Goal: Check status: Check status

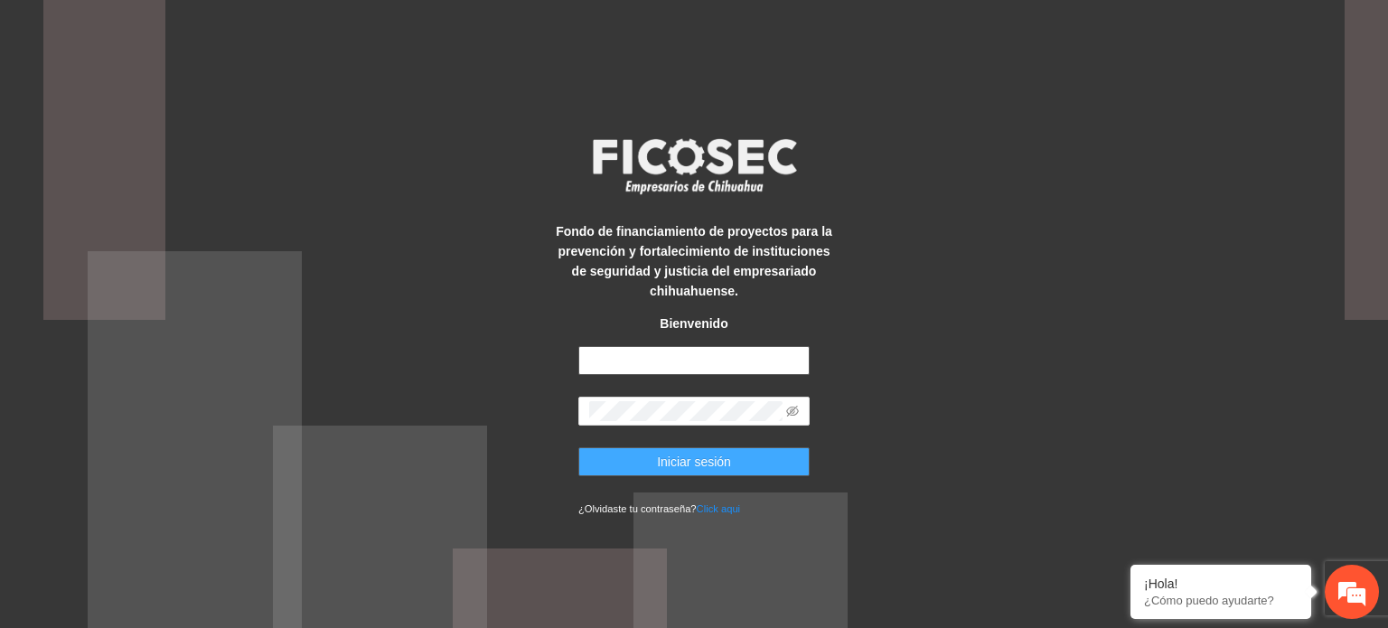
type input "**********"
click at [726, 470] on span "Iniciar sesión" at bounding box center [694, 462] width 74 height 20
click at [684, 461] on span "Iniciar sesión" at bounding box center [694, 462] width 74 height 20
click at [697, 461] on span "Iniciar sesión" at bounding box center [694, 462] width 74 height 20
click at [791, 409] on icon "eye-invisible" at bounding box center [792, 411] width 13 height 13
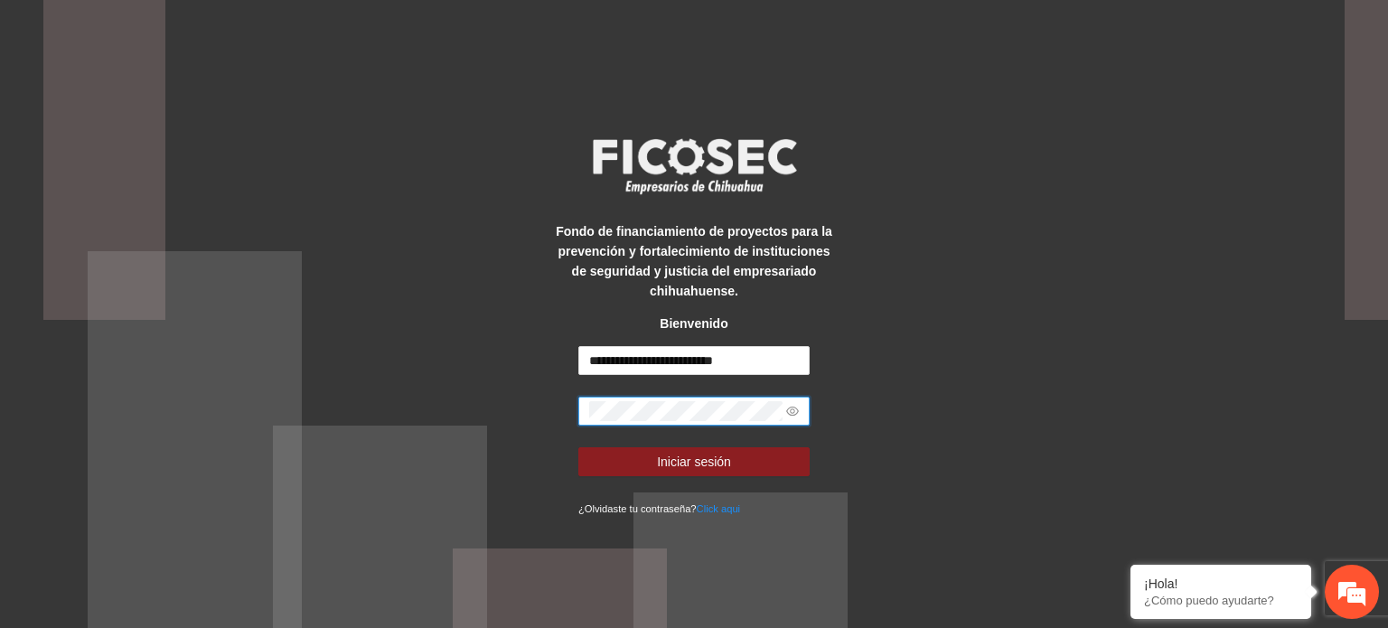
click at [791, 409] on icon "eye" at bounding box center [792, 411] width 13 height 13
click at [702, 461] on span "Iniciar sesión" at bounding box center [694, 462] width 74 height 20
click at [1151, 208] on div "**********" at bounding box center [694, 314] width 1388 height 628
click at [958, 179] on div "**********" at bounding box center [694, 314] width 1388 height 628
click at [690, 455] on span "Iniciar sesión" at bounding box center [694, 462] width 74 height 20
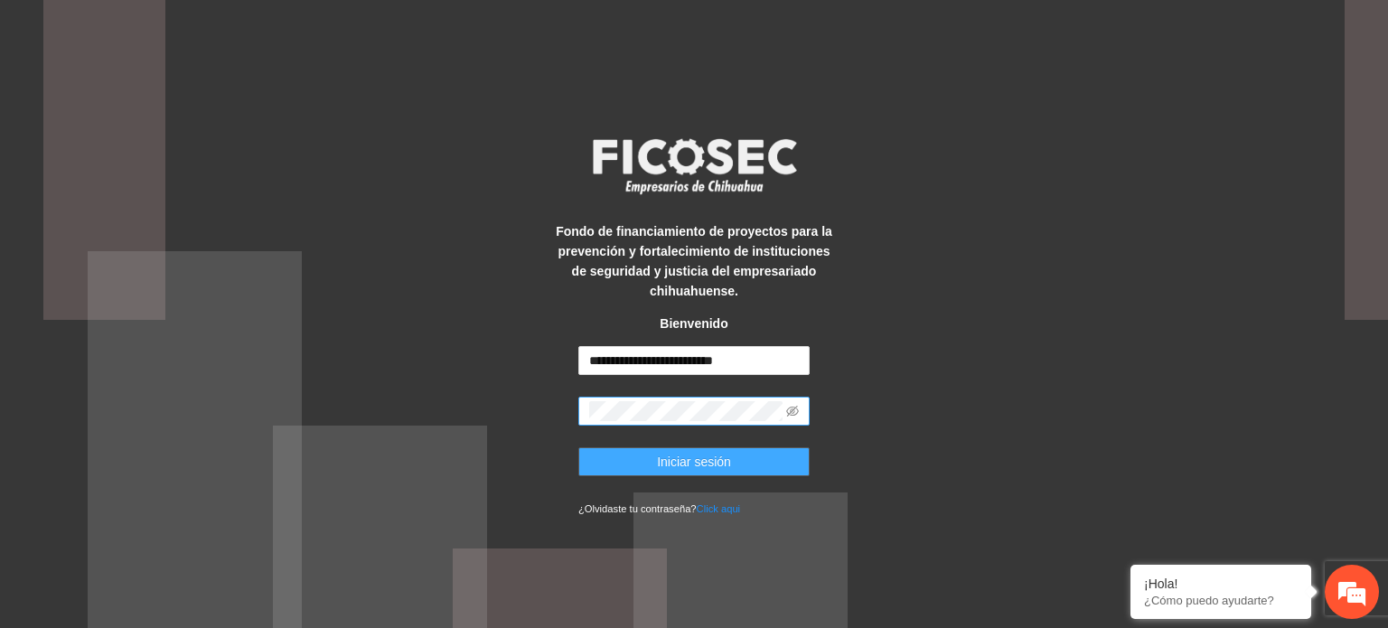
click at [674, 462] on span "Iniciar sesión" at bounding box center [694, 462] width 74 height 20
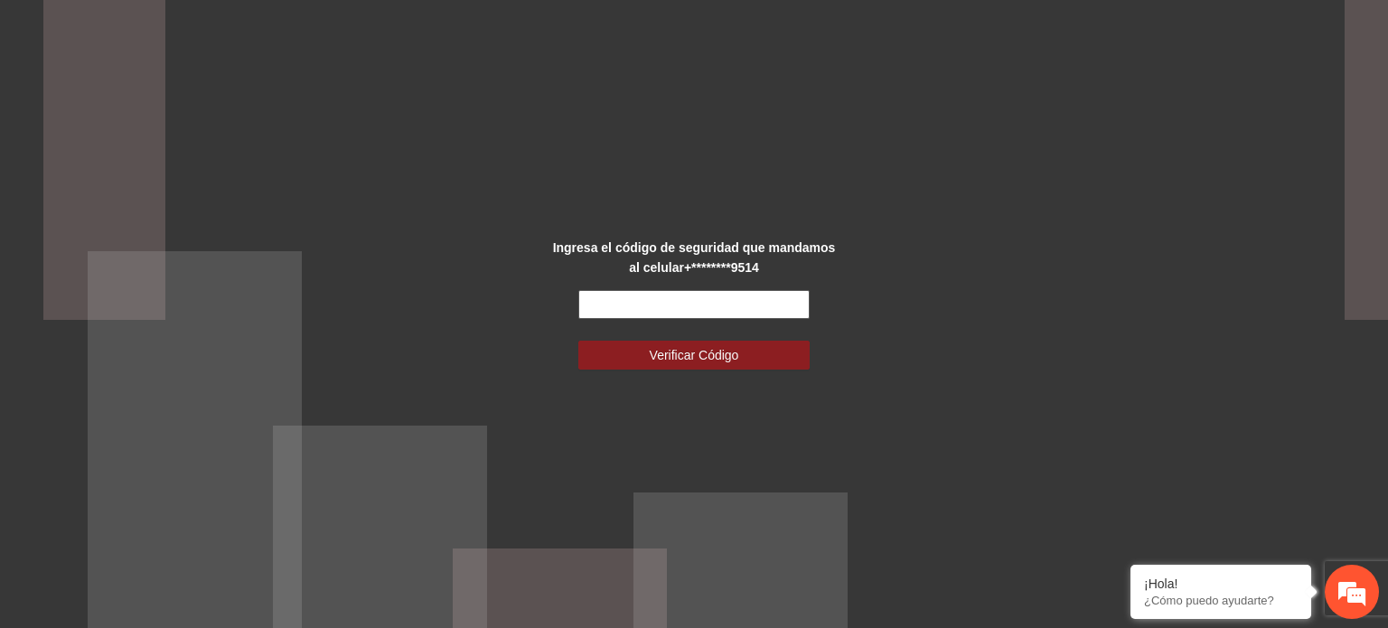
click at [677, 313] on input "text" at bounding box center [693, 304] width 231 height 29
type input "******"
click at [687, 369] on div "Ingresa el código de seguridad que mandamos al celular +********9514 ****** Ver…" at bounding box center [693, 315] width 289 height 154
click at [680, 361] on span "Verificar Código" at bounding box center [694, 355] width 89 height 20
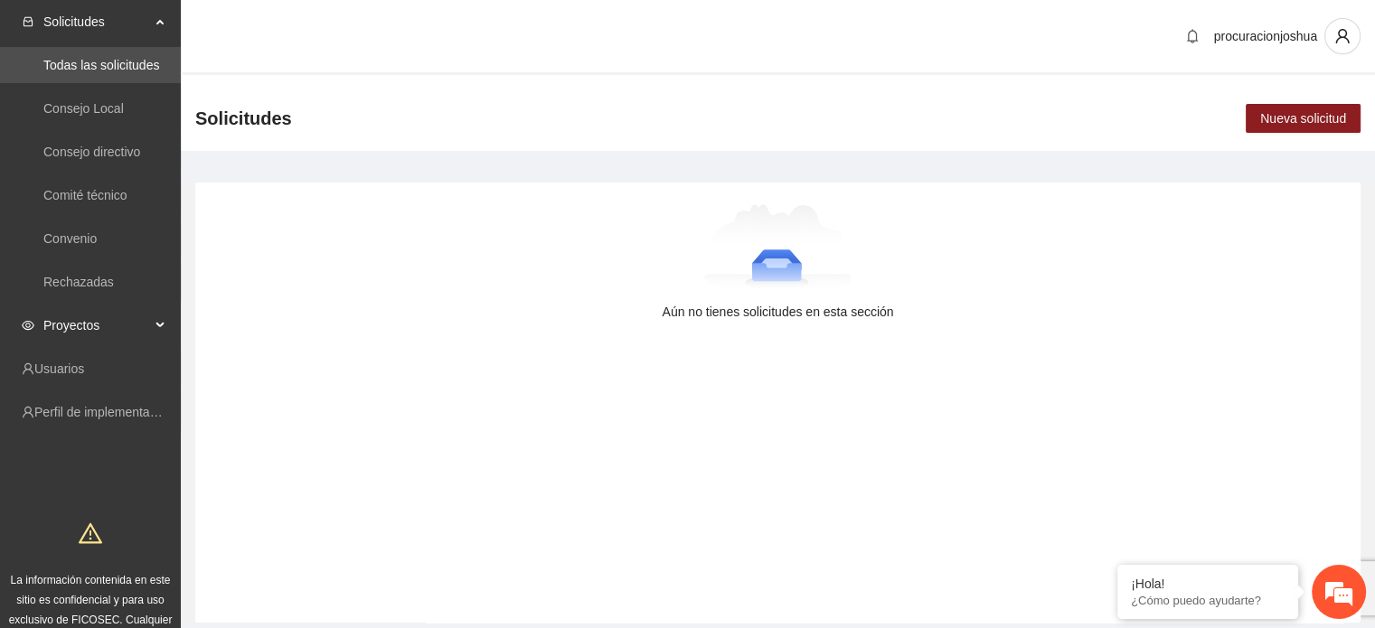
click at [83, 332] on span "Proyectos" at bounding box center [96, 325] width 107 height 36
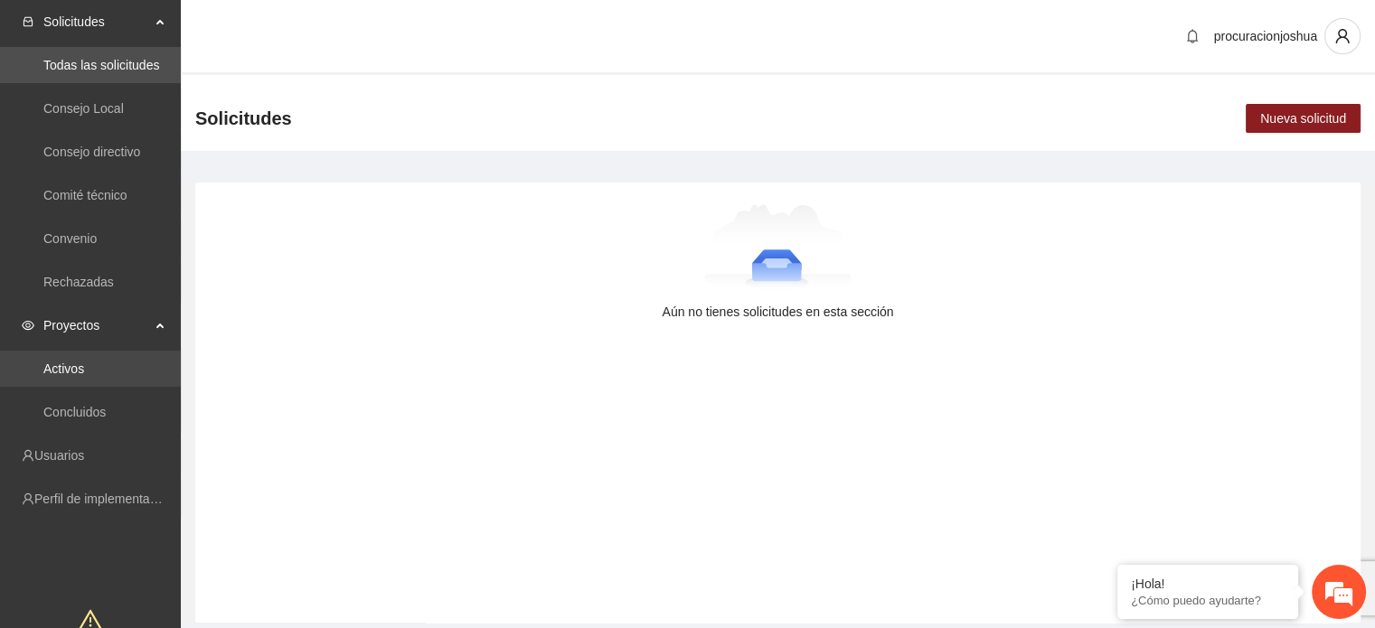
click at [61, 371] on link "Activos" at bounding box center [63, 368] width 41 height 14
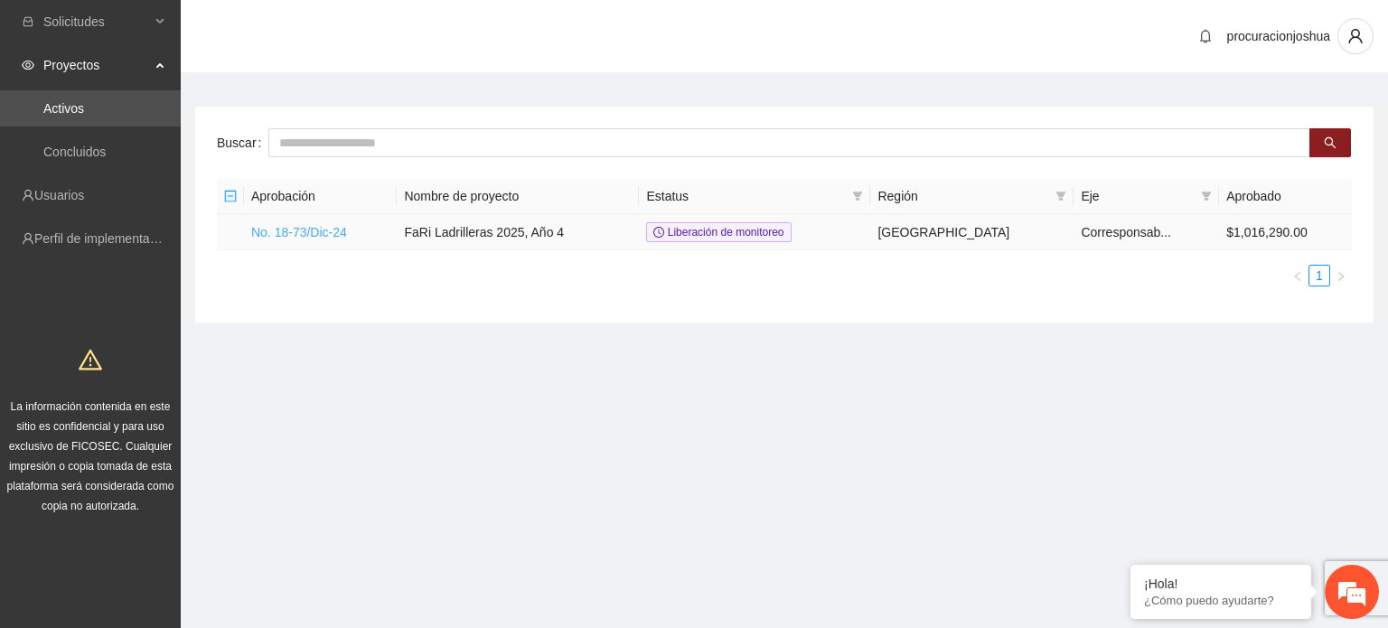
click at [328, 230] on link "No. 18-73/Dic-24" at bounding box center [299, 232] width 96 height 14
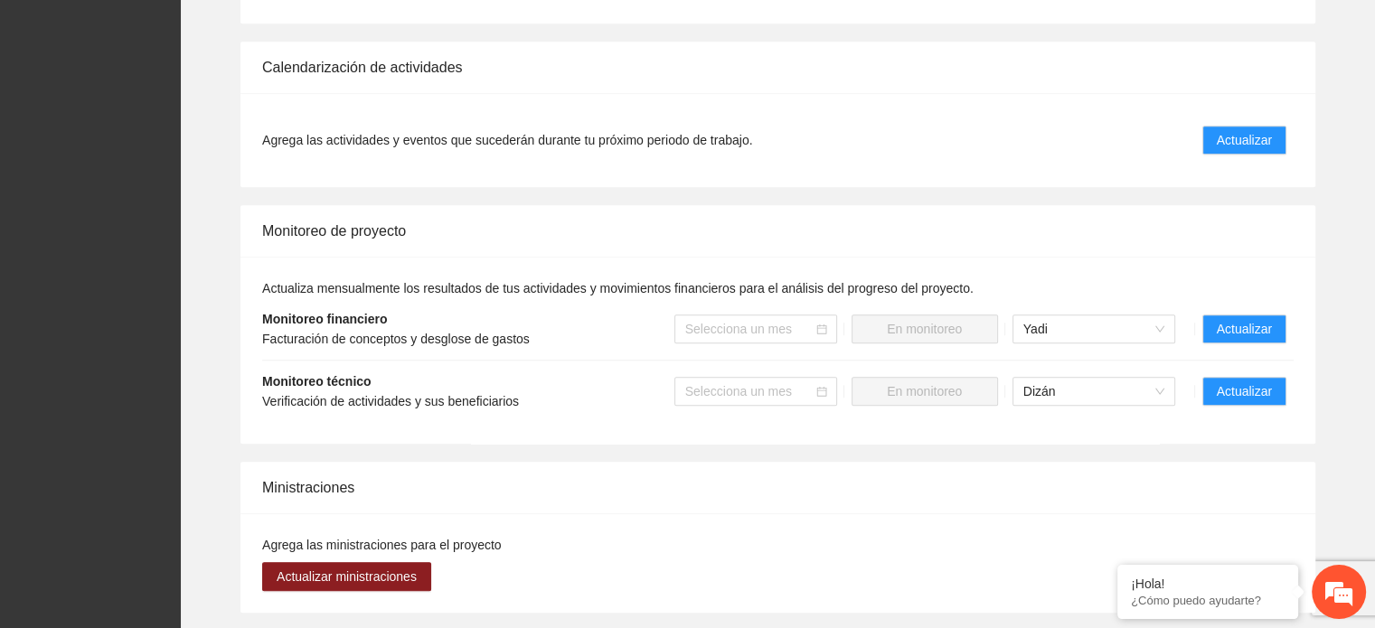
scroll to position [1614, 0]
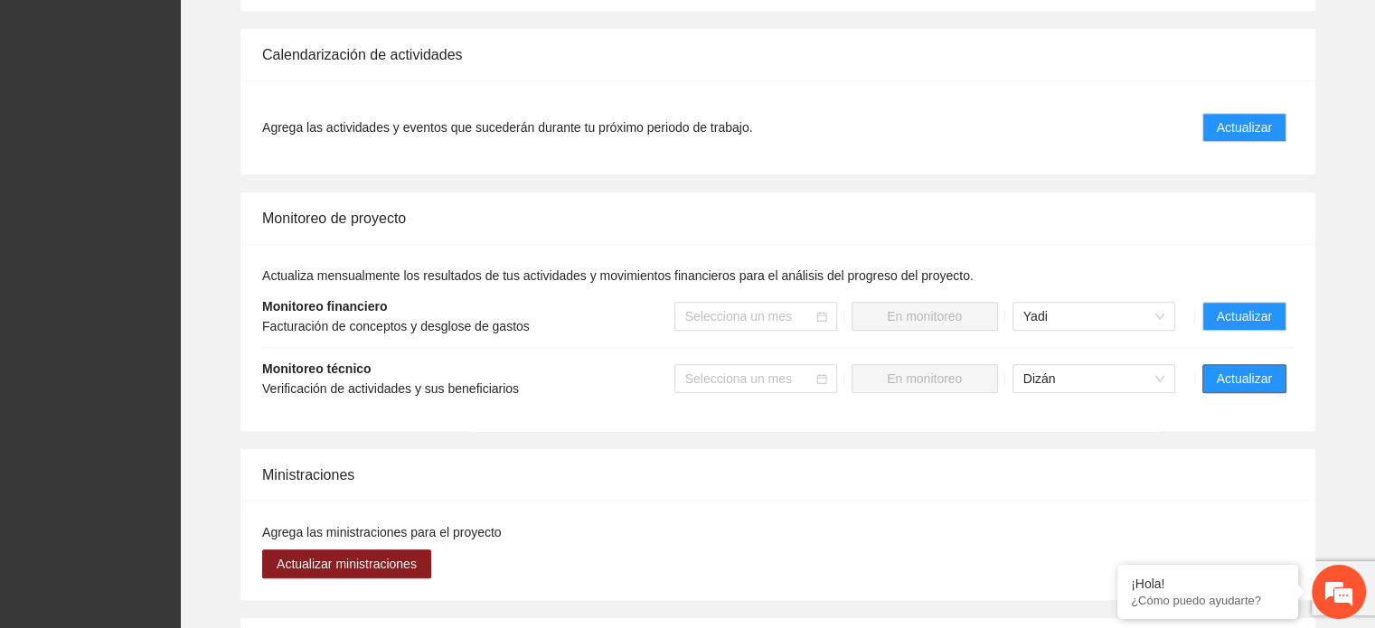
click at [1262, 369] on span "Actualizar" at bounding box center [1243, 379] width 55 height 20
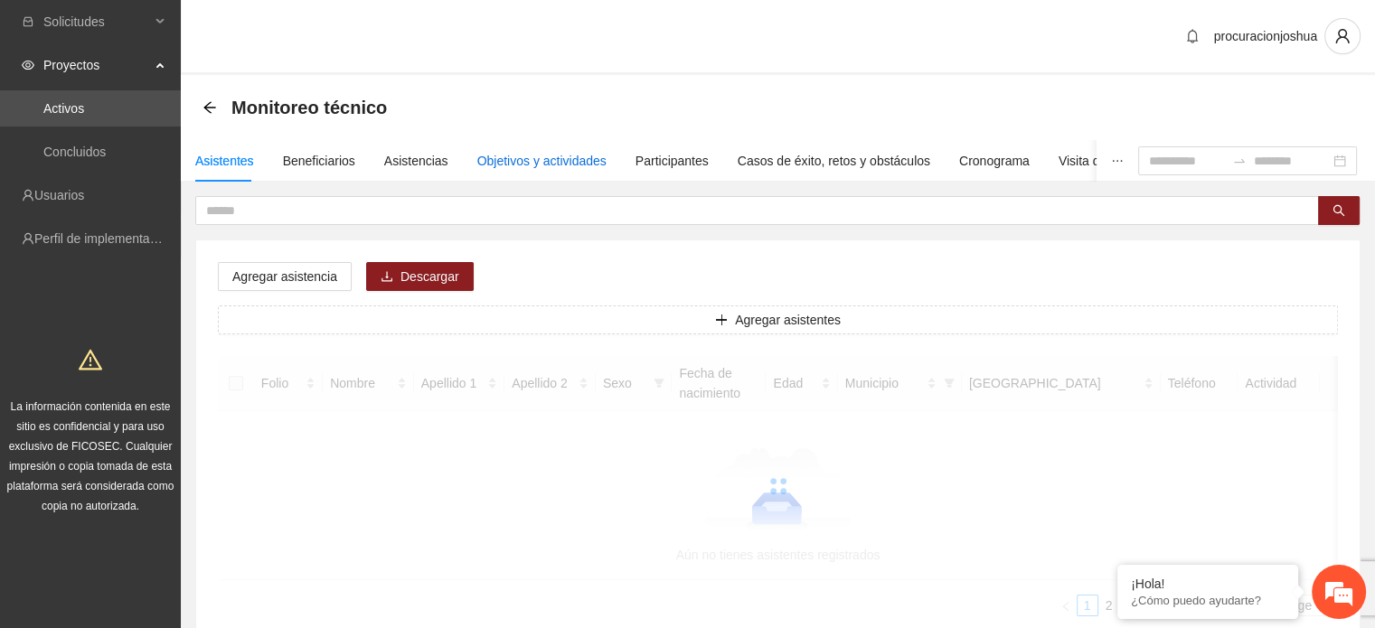
click at [531, 161] on div "Objetivos y actividades" at bounding box center [541, 161] width 129 height 20
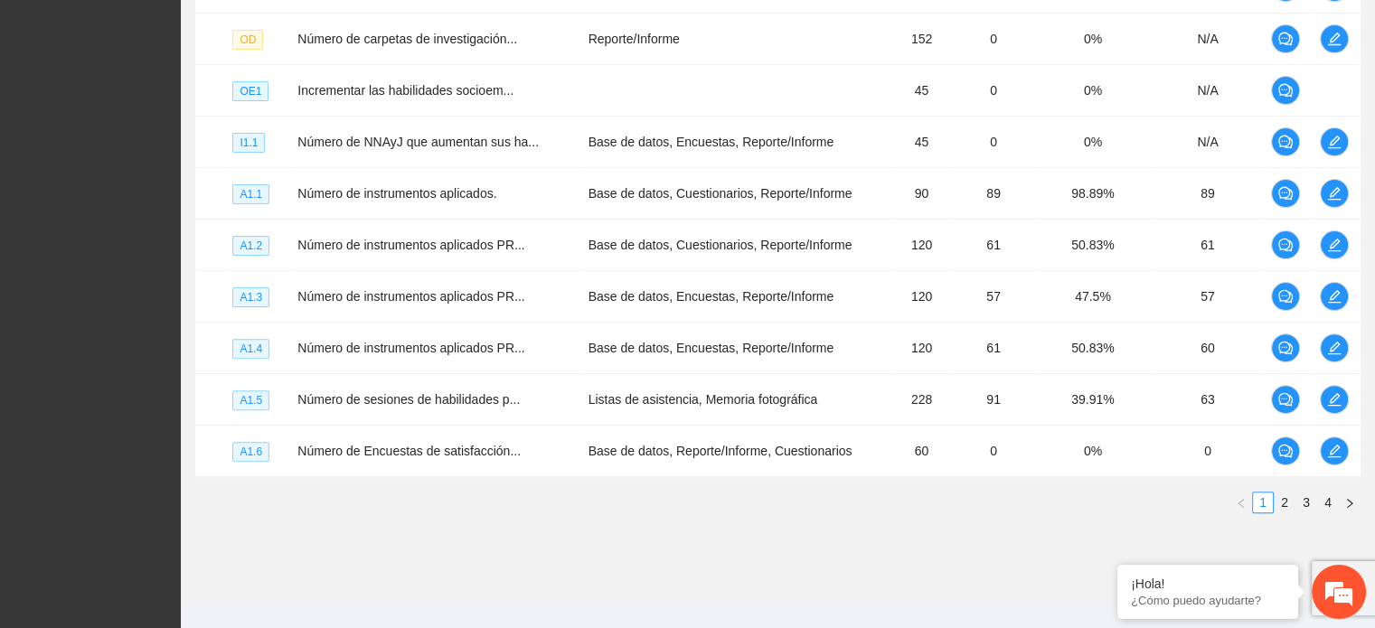
scroll to position [529, 0]
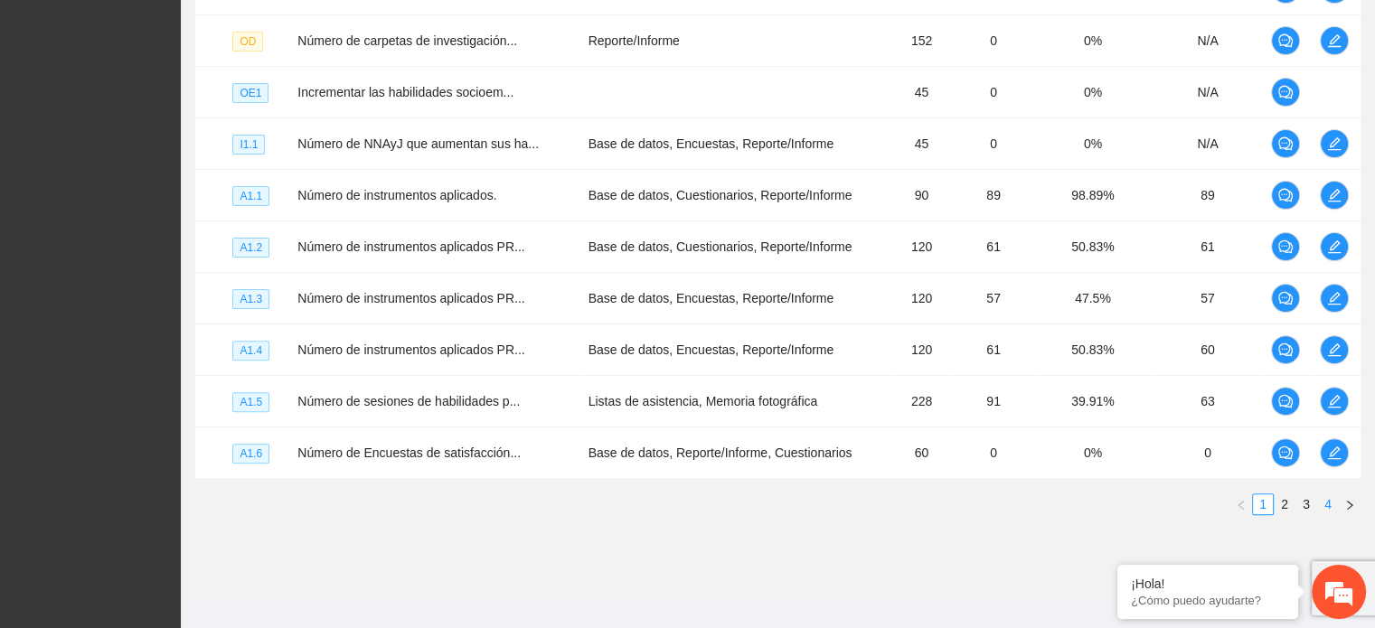
click at [1328, 500] on link "4" at bounding box center [1328, 504] width 20 height 20
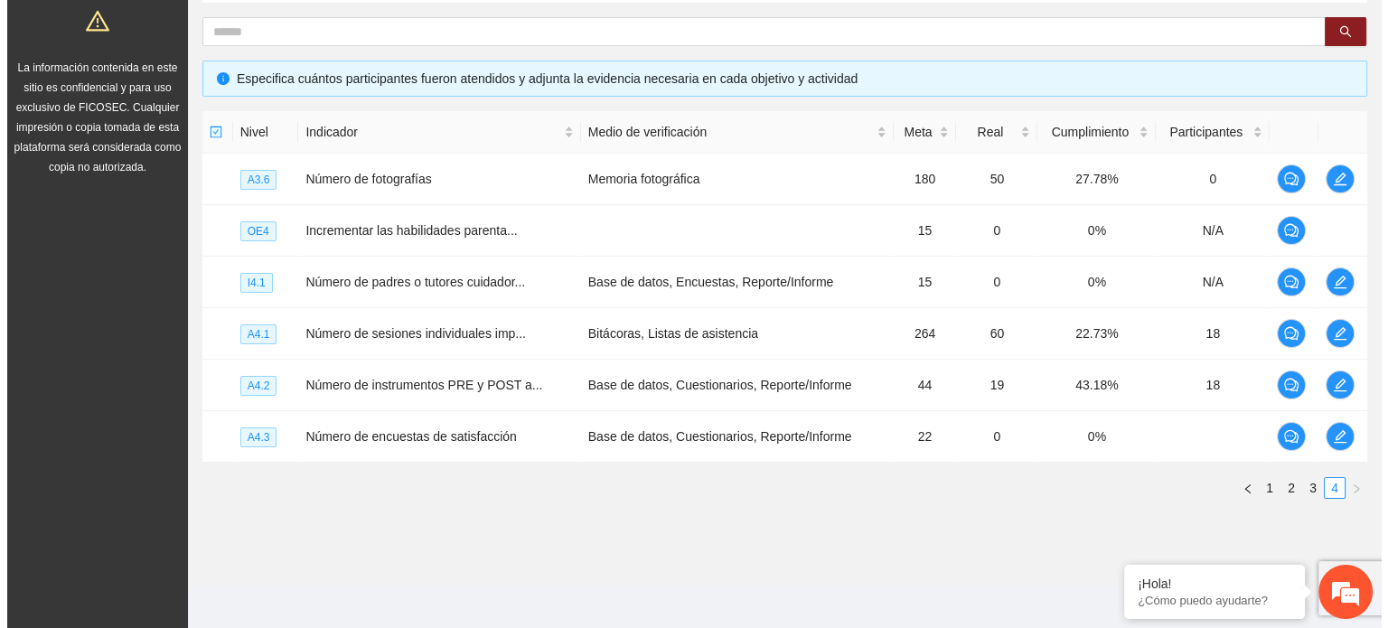
scroll to position [344, 0]
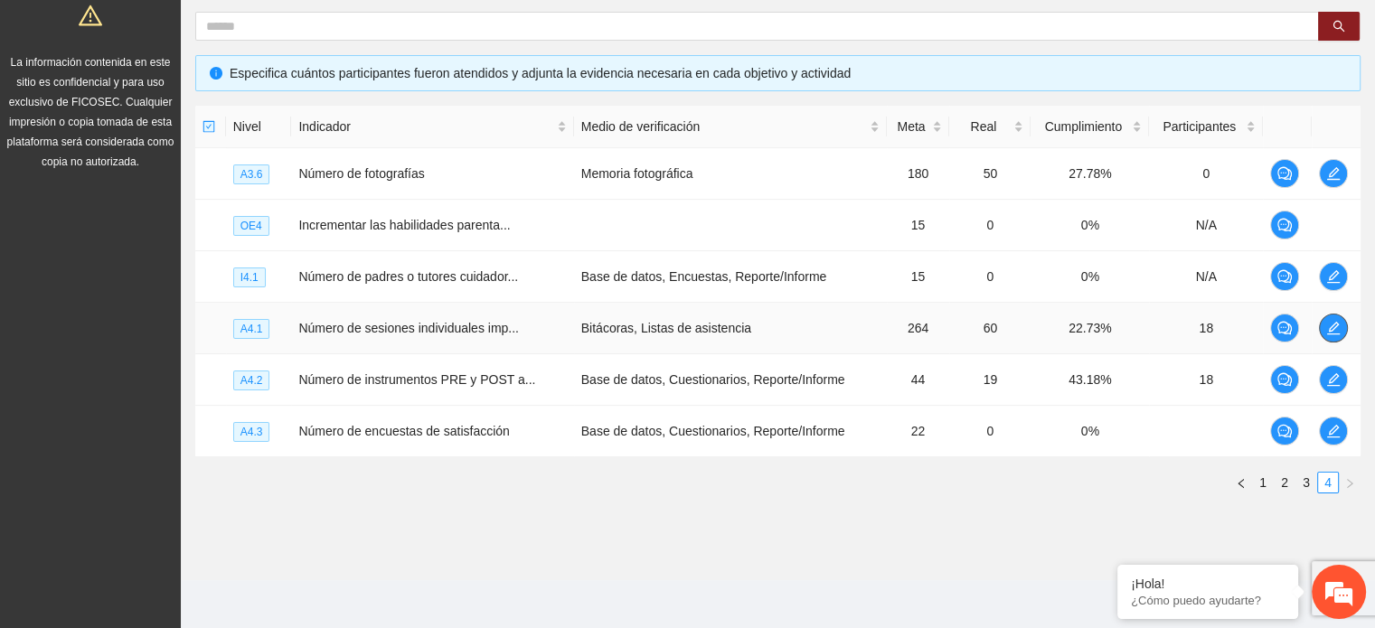
click at [1328, 324] on icon "edit" at bounding box center [1333, 328] width 14 height 14
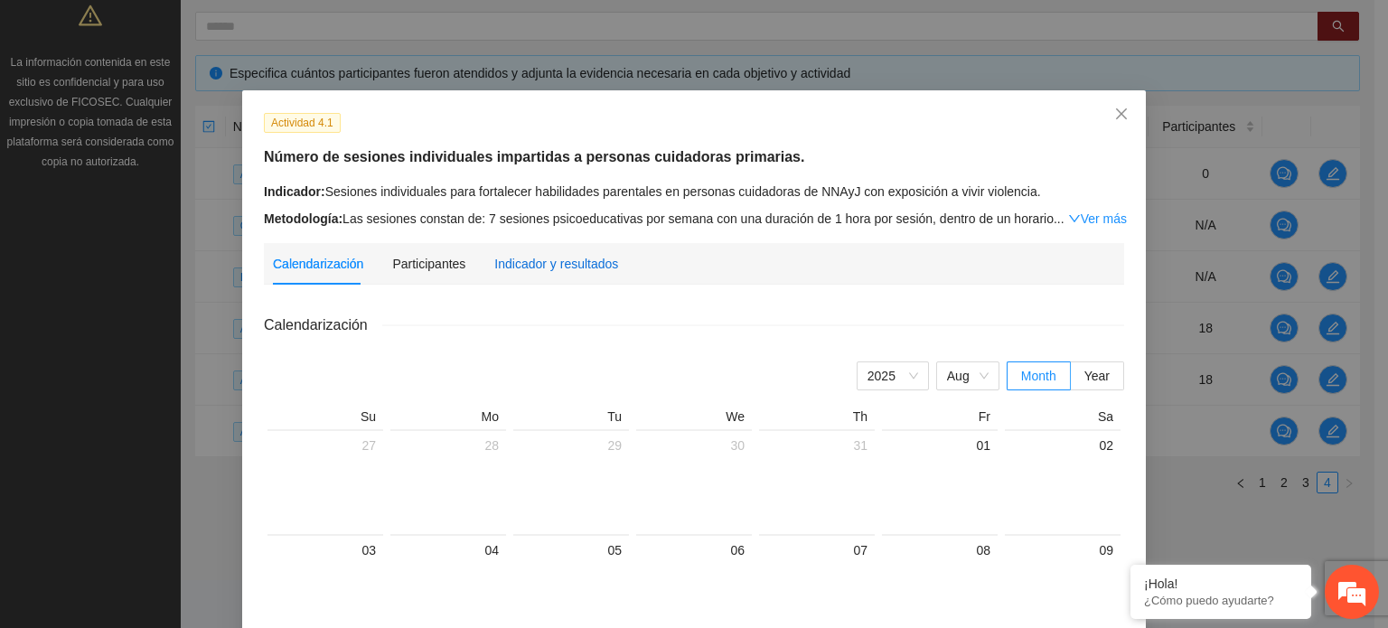
click at [546, 262] on div "Indicador y resultados" at bounding box center [556, 264] width 124 height 20
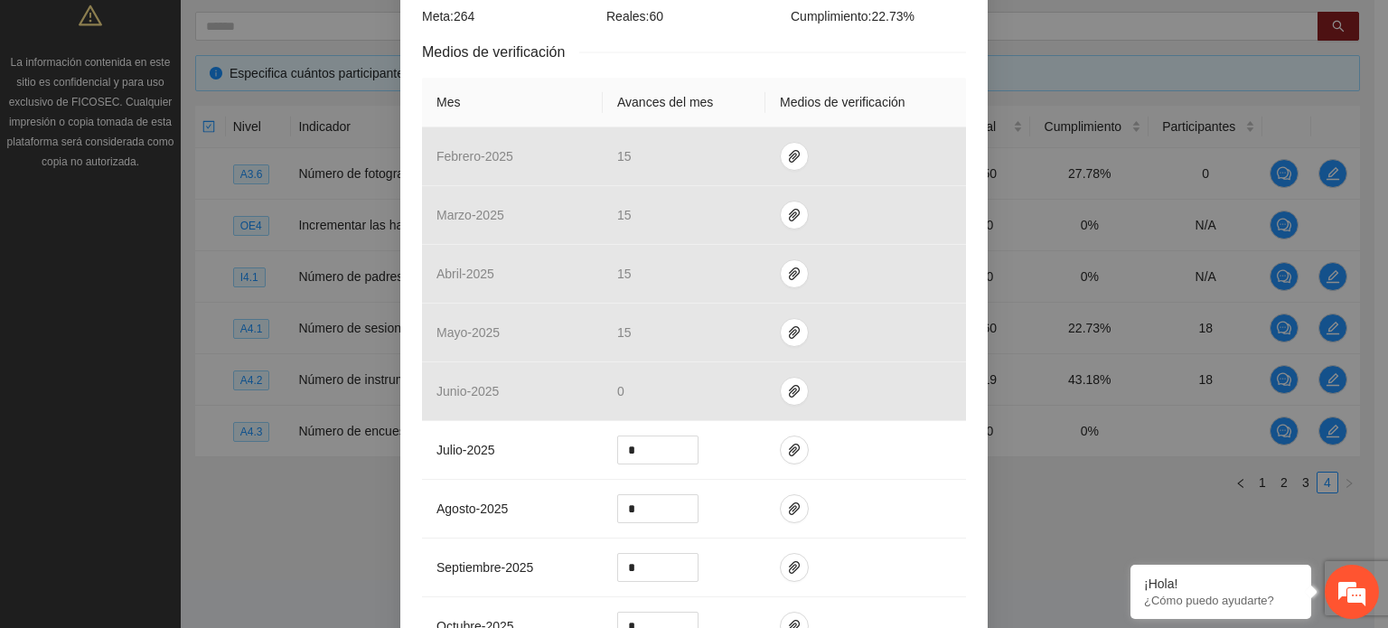
scroll to position [378, 0]
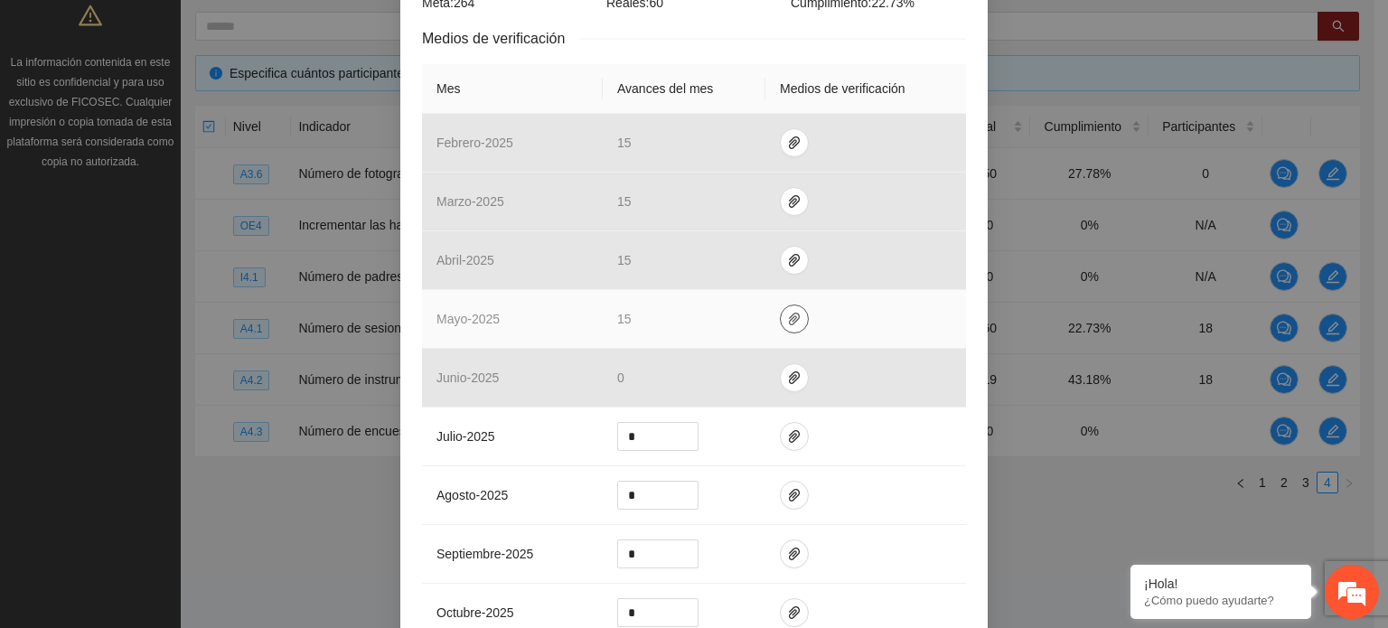
click at [790, 317] on icon "paper-clip" at bounding box center [794, 319] width 14 height 14
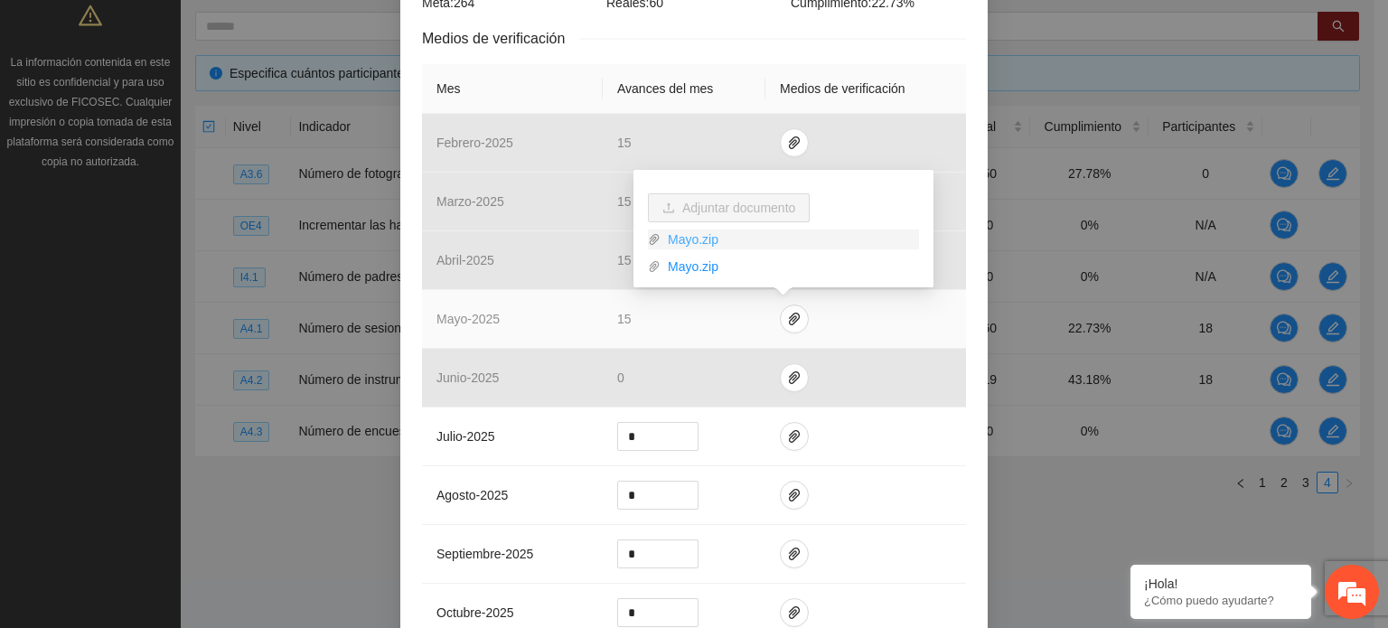
click at [681, 234] on link "Mayo.zip" at bounding box center [790, 240] width 258 height 20
click at [687, 263] on link "Mayo.zip" at bounding box center [790, 267] width 258 height 20
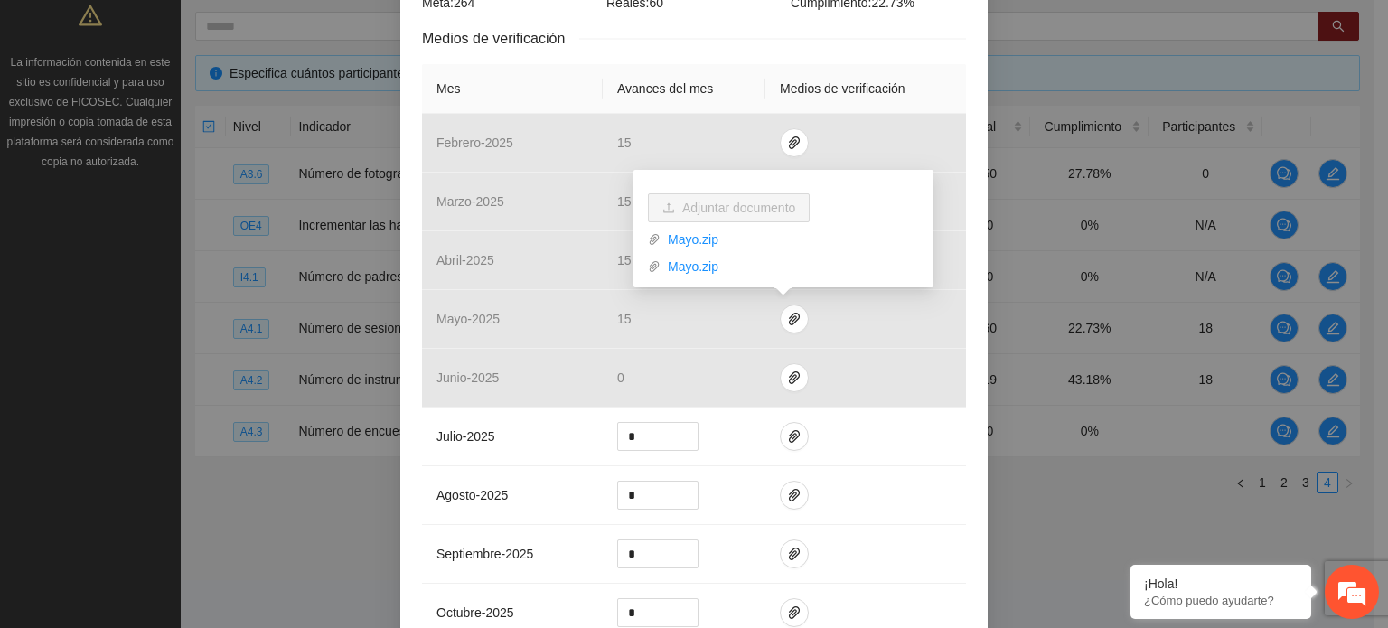
click at [969, 359] on div "Actividad 4.1 Número de sesiones individuales impartidas a personas cuidadoras …" at bounding box center [693, 319] width 587 height 1212
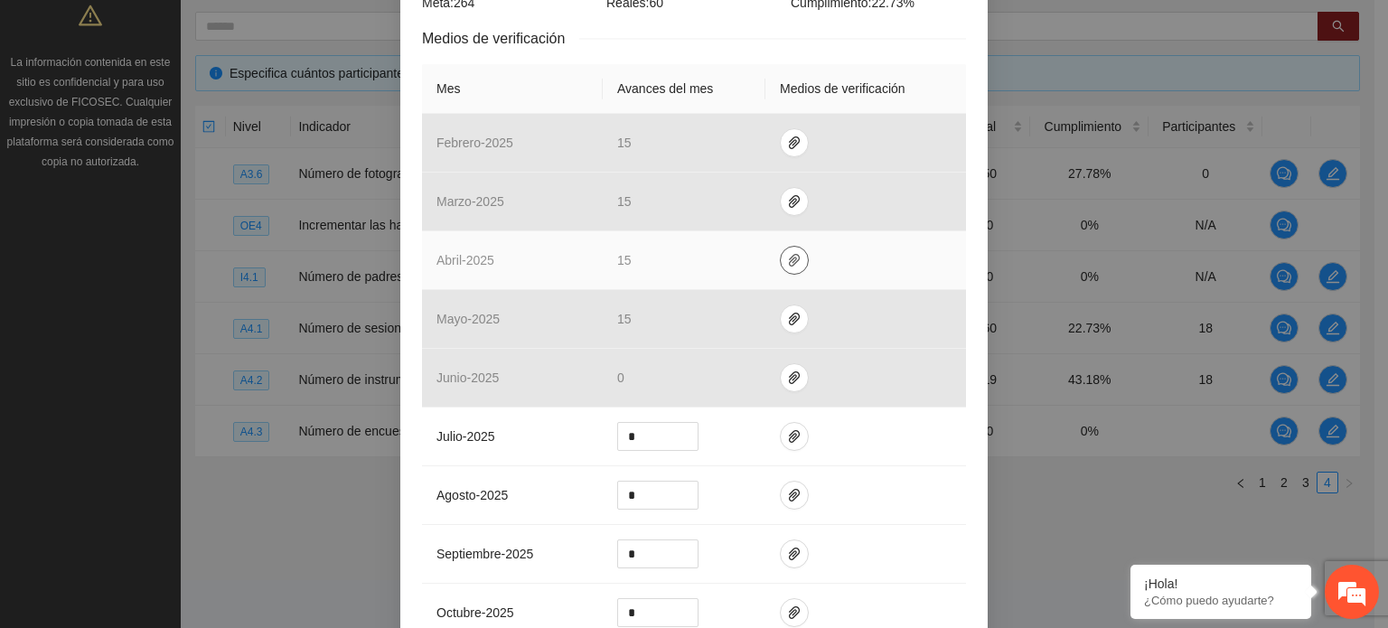
click at [787, 253] on icon "paper-clip" at bounding box center [794, 260] width 14 height 14
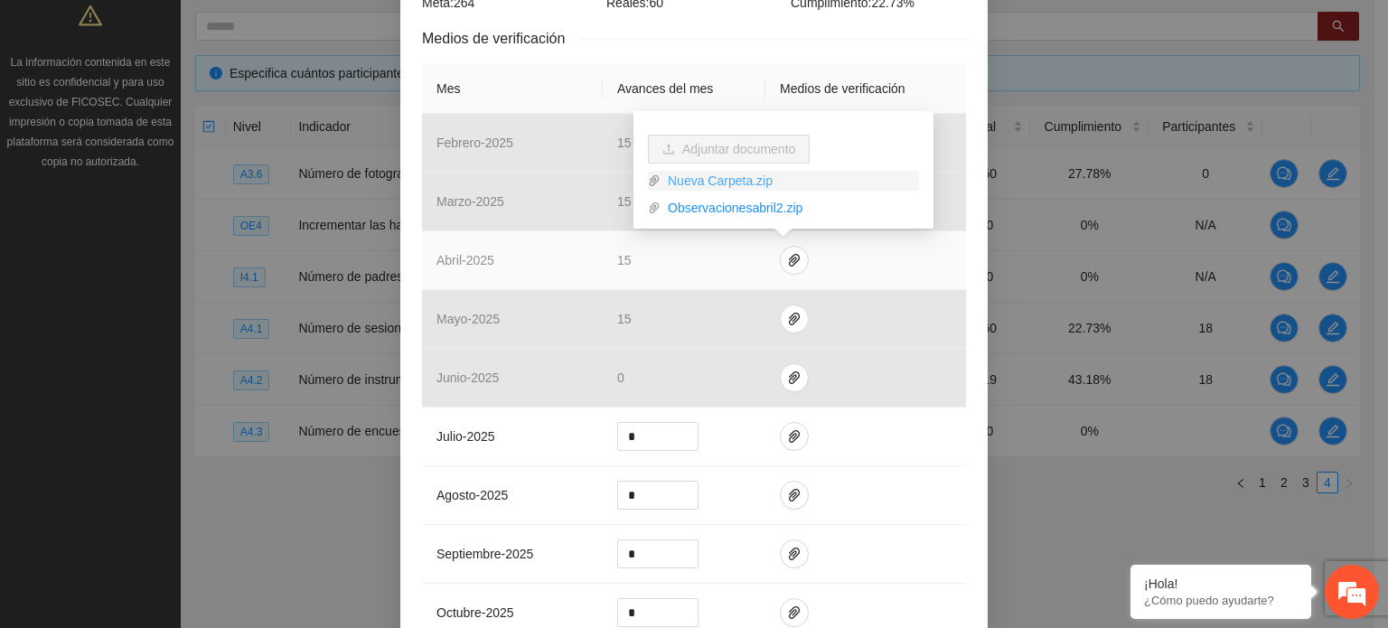
click at [722, 183] on link "Nueva Carpeta.zip" at bounding box center [790, 181] width 258 height 20
click at [714, 214] on link "Observacionesabril2.zip" at bounding box center [790, 208] width 258 height 20
